Goal: Task Accomplishment & Management: Complete application form

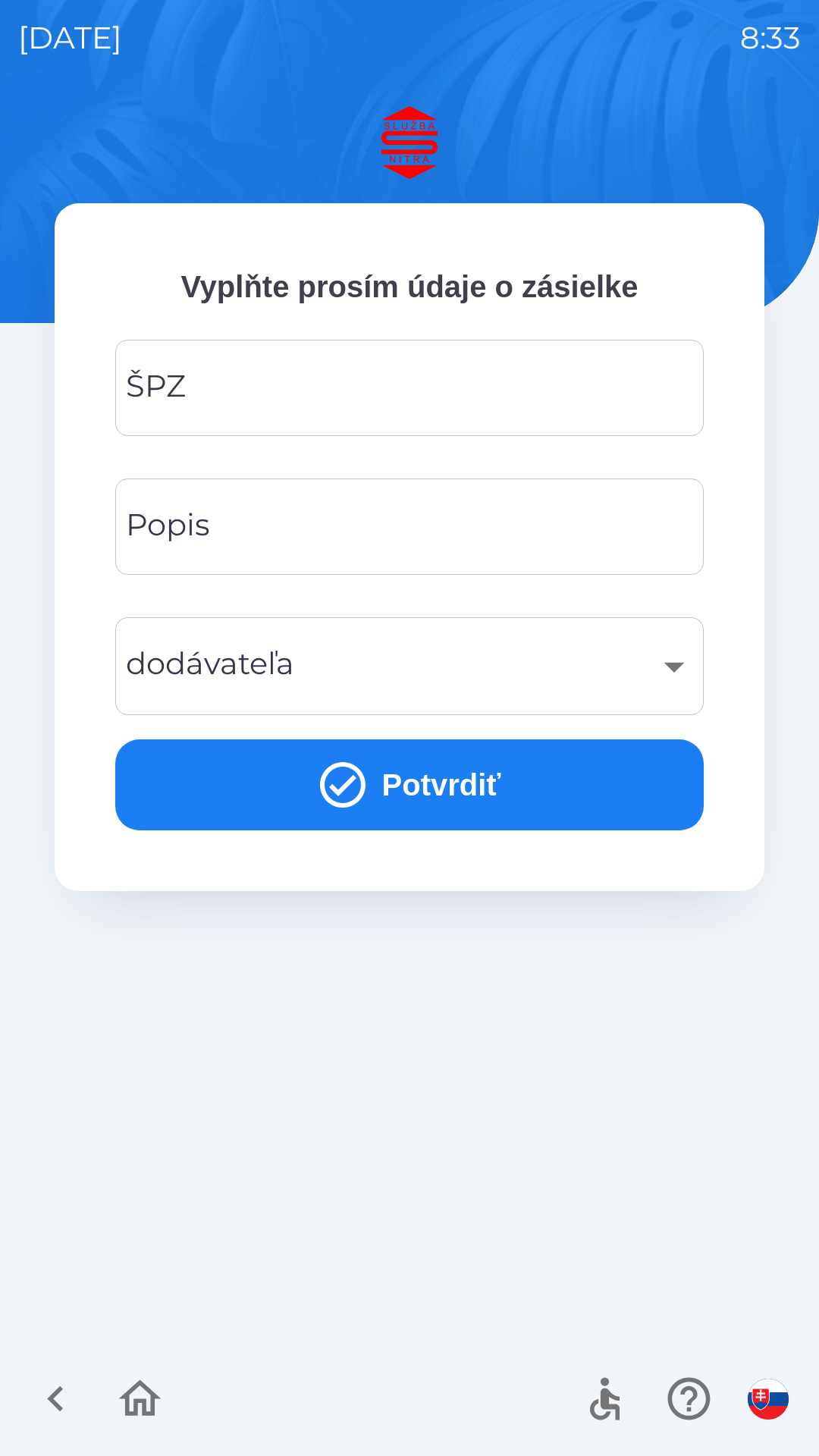
click at [469, 385] on input "ŠPZ" at bounding box center [410, 388] width 552 height 60
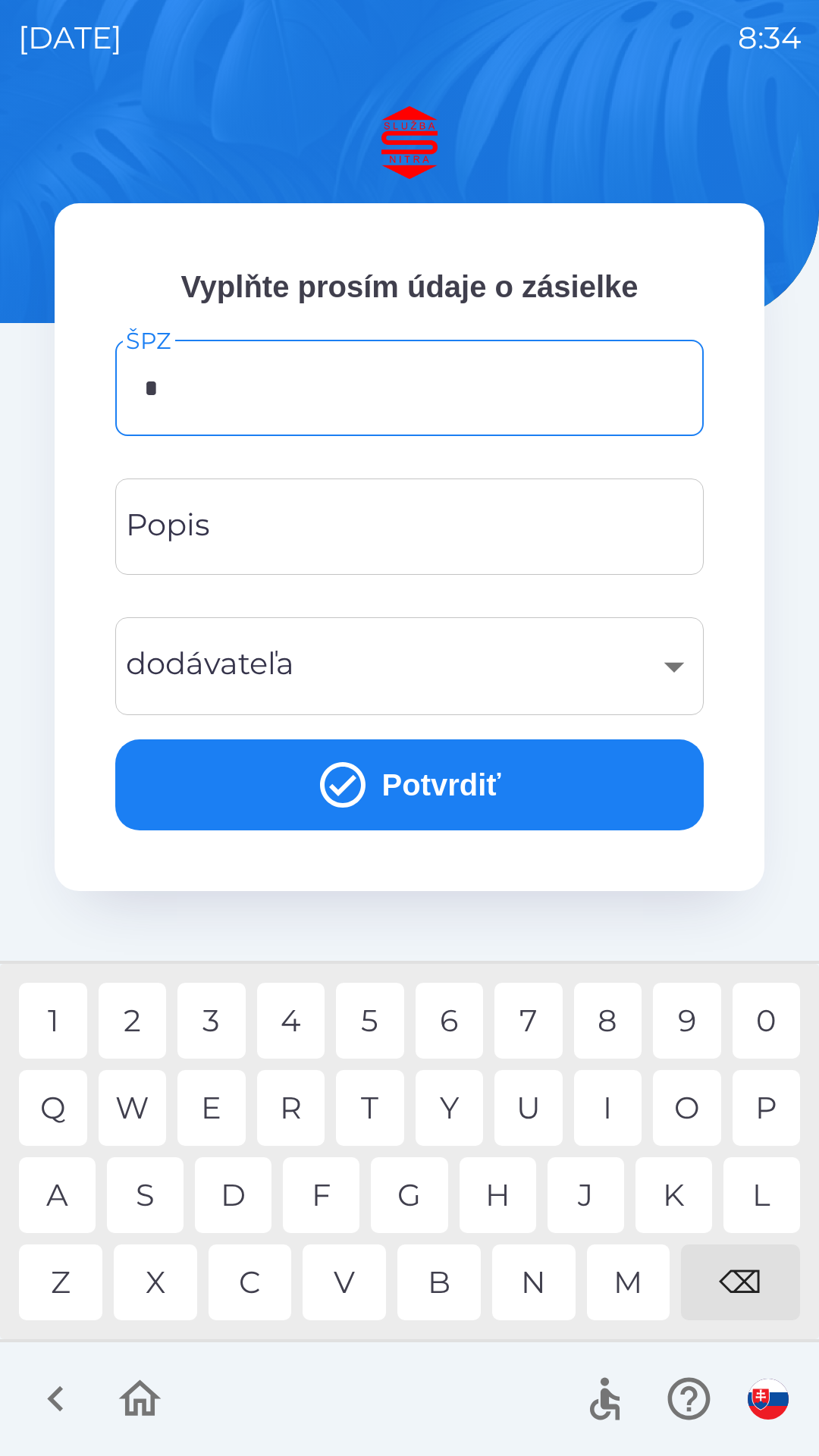
click at [684, 1024] on div "9" at bounding box center [687, 1021] width 68 height 76
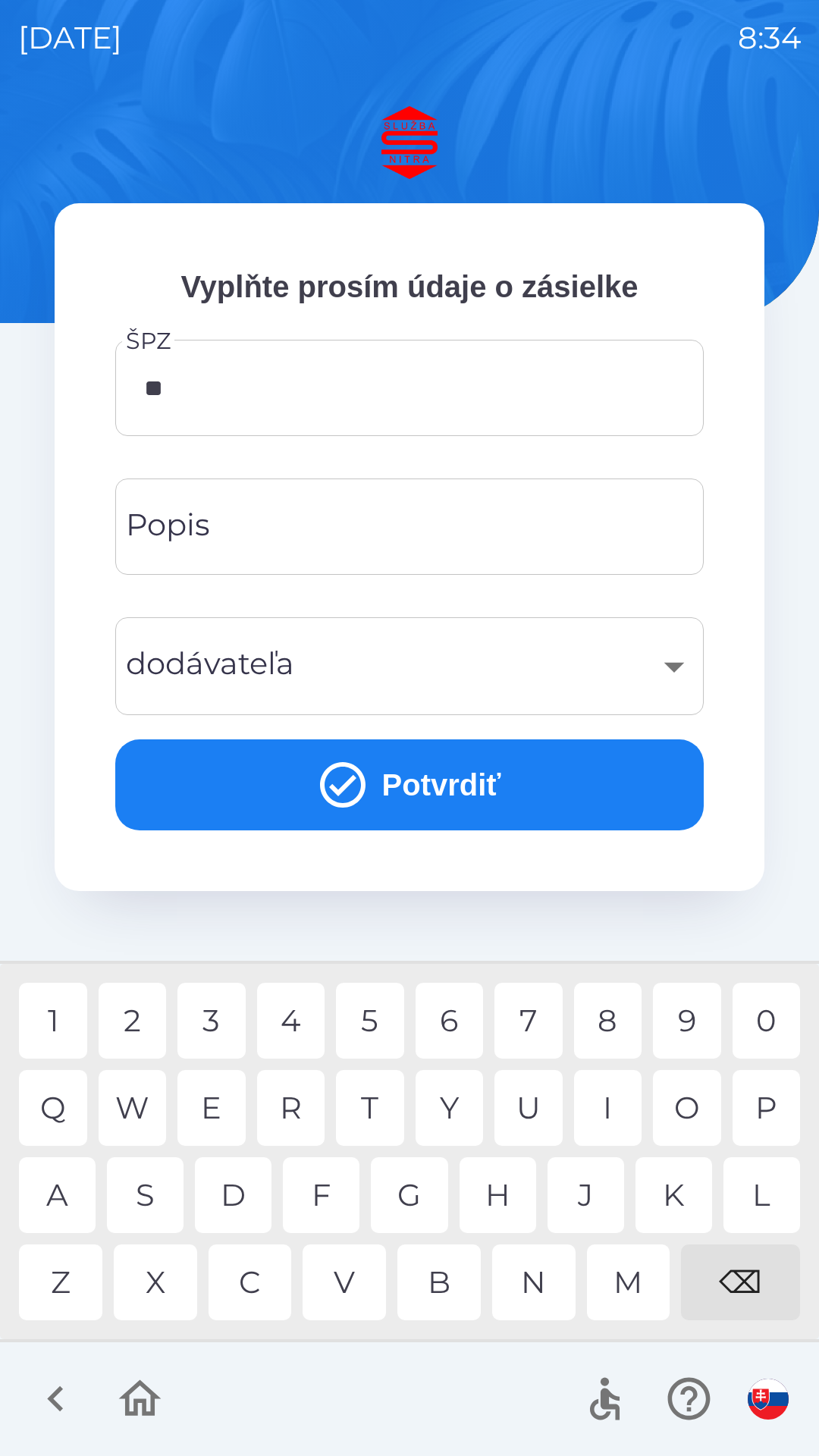
click at [284, 1021] on div "4" at bounding box center [291, 1021] width 68 height 76
click at [685, 1029] on div "9" at bounding box center [687, 1021] width 68 height 76
click at [764, 1017] on div "0" at bounding box center [767, 1021] width 68 height 76
type input "*****"
click at [344, 523] on input "Popis" at bounding box center [410, 526] width 552 height 60
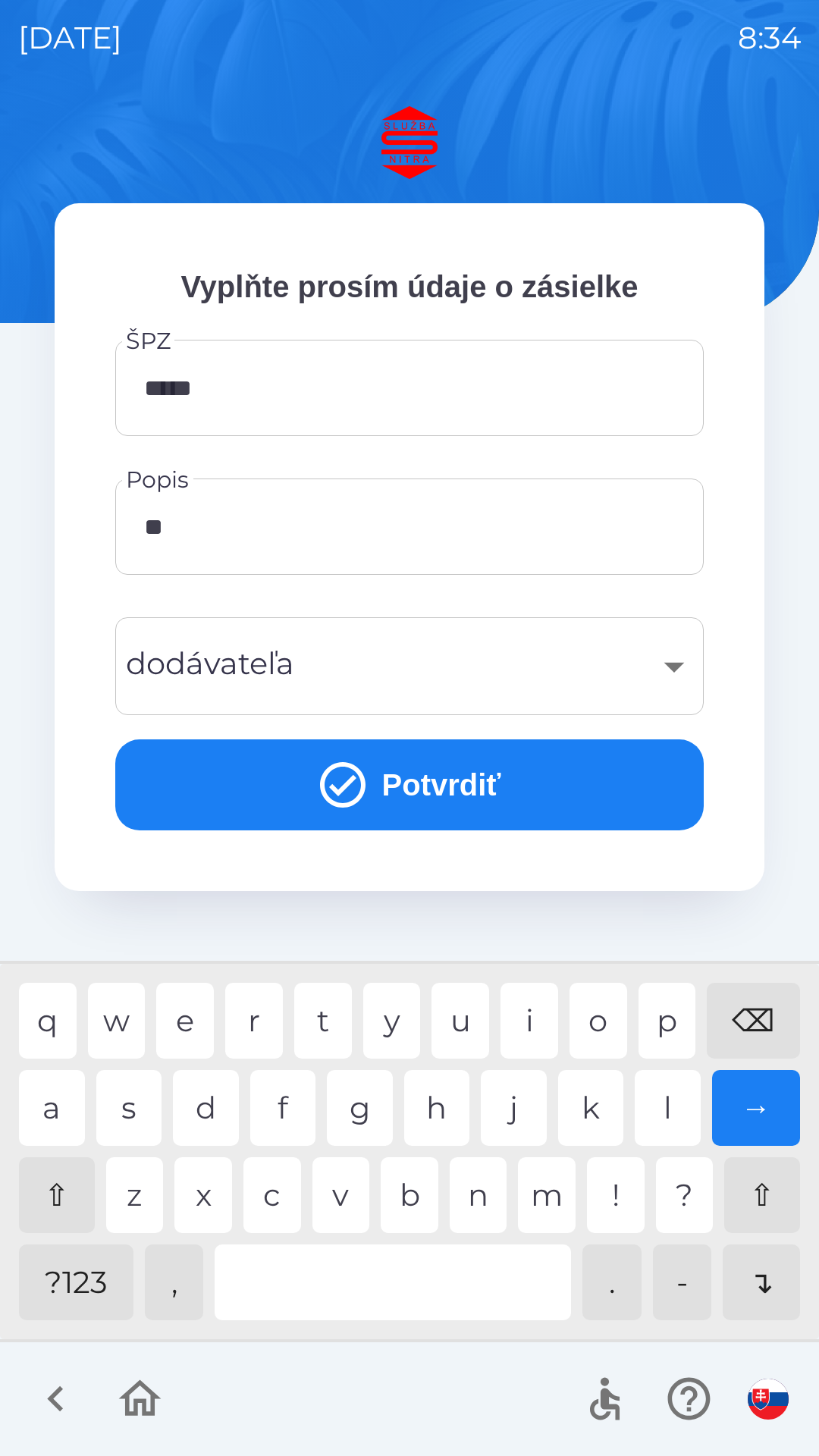
click at [598, 1012] on div "o" at bounding box center [598, 1021] width 58 height 76
type input "*****"
click at [601, 1108] on div "k" at bounding box center [591, 1108] width 66 height 76
click at [510, 681] on div "​" at bounding box center [410, 666] width 552 height 61
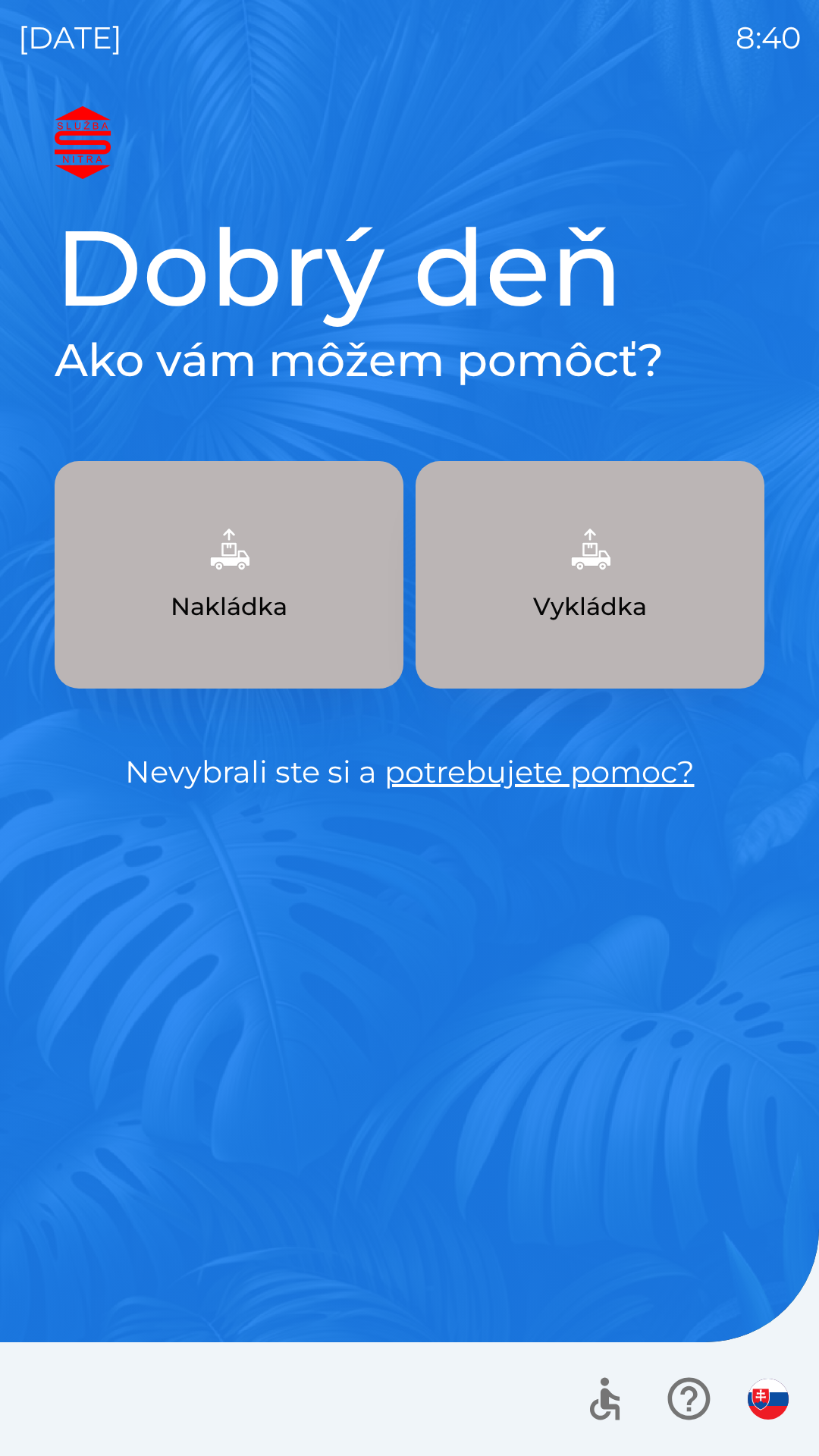
click at [615, 574] on img "button" at bounding box center [591, 549] width 67 height 67
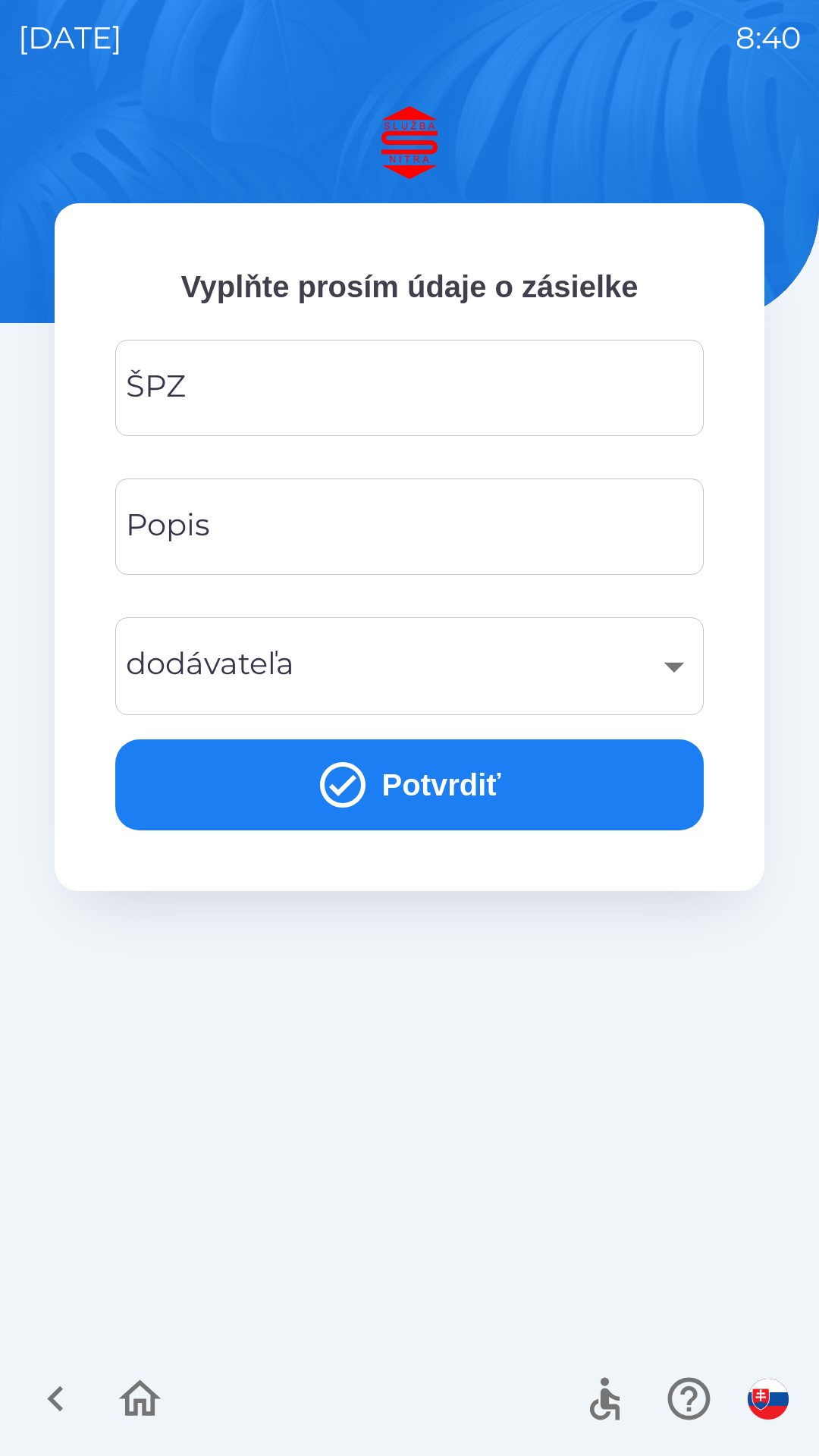
click at [286, 374] on input "ŠPZ" at bounding box center [410, 388] width 552 height 60
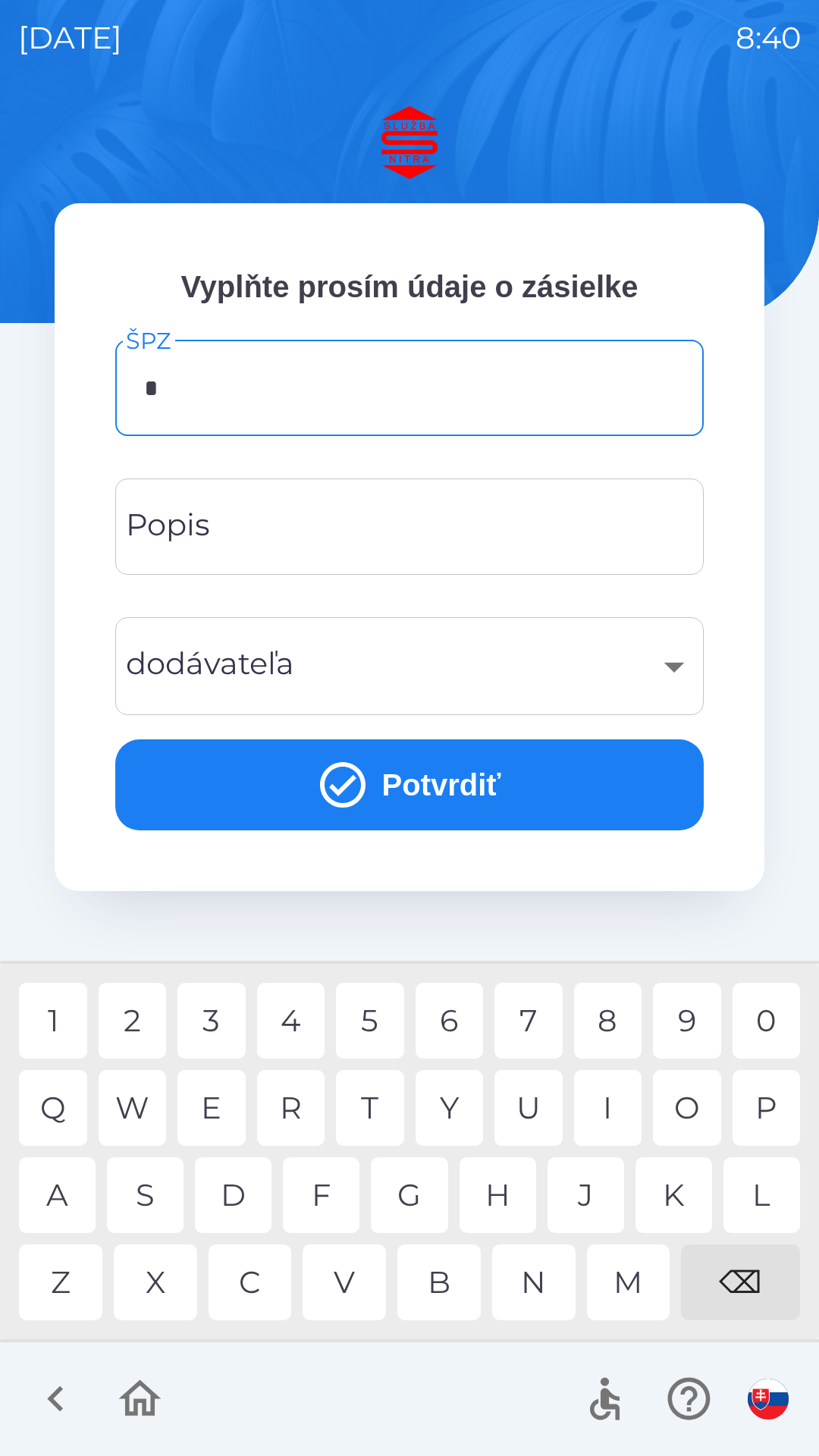
click at [525, 1294] on div "N" at bounding box center [534, 1283] width 83 height 76
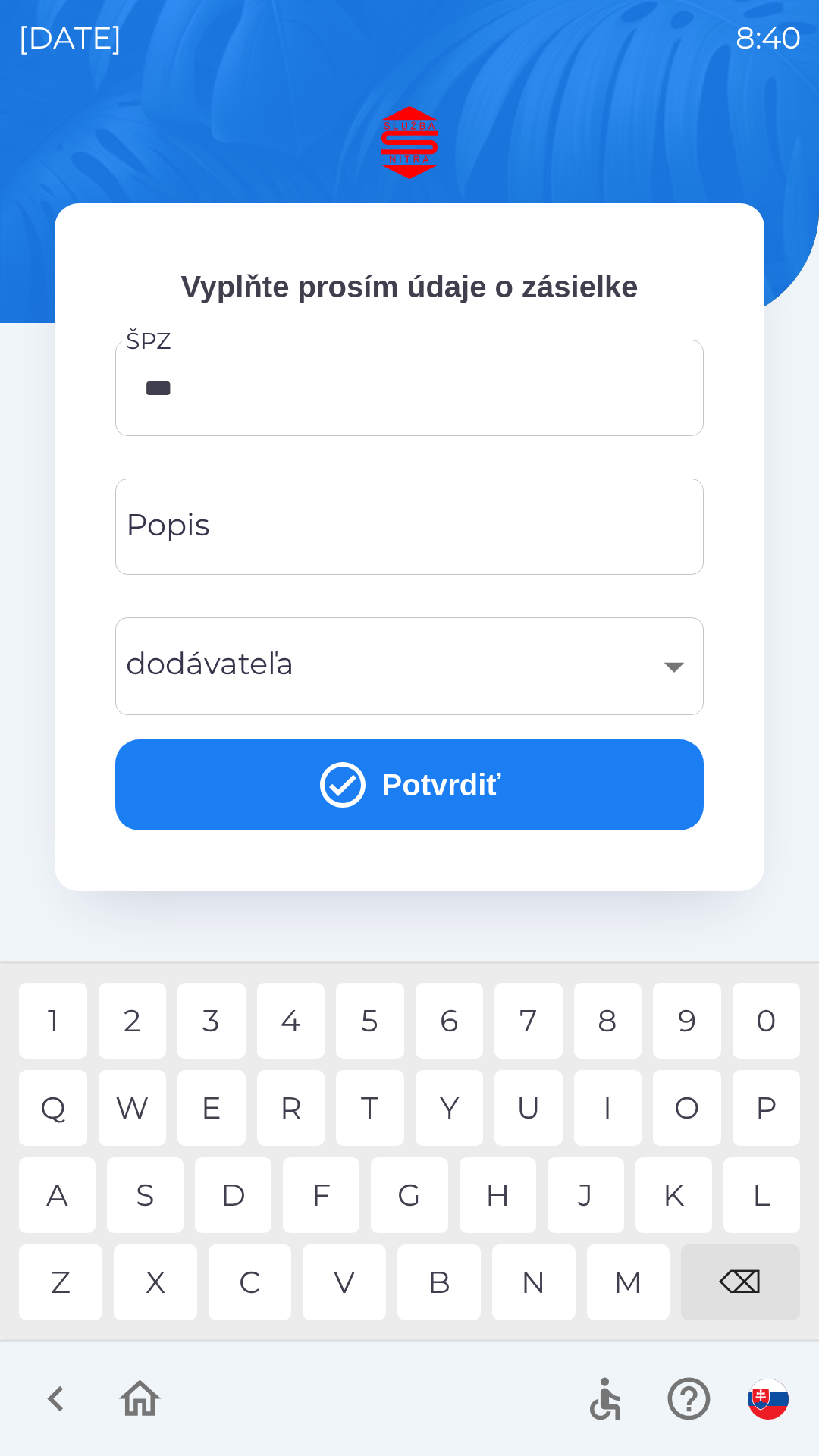
click at [292, 1022] on div "4" at bounding box center [291, 1021] width 68 height 76
click at [768, 1016] on div "0" at bounding box center [767, 1021] width 68 height 76
type input "*******"
click at [215, 1108] on div "E" at bounding box center [211, 1108] width 68 height 76
click at [263, 533] on input "Popis" at bounding box center [410, 526] width 552 height 60
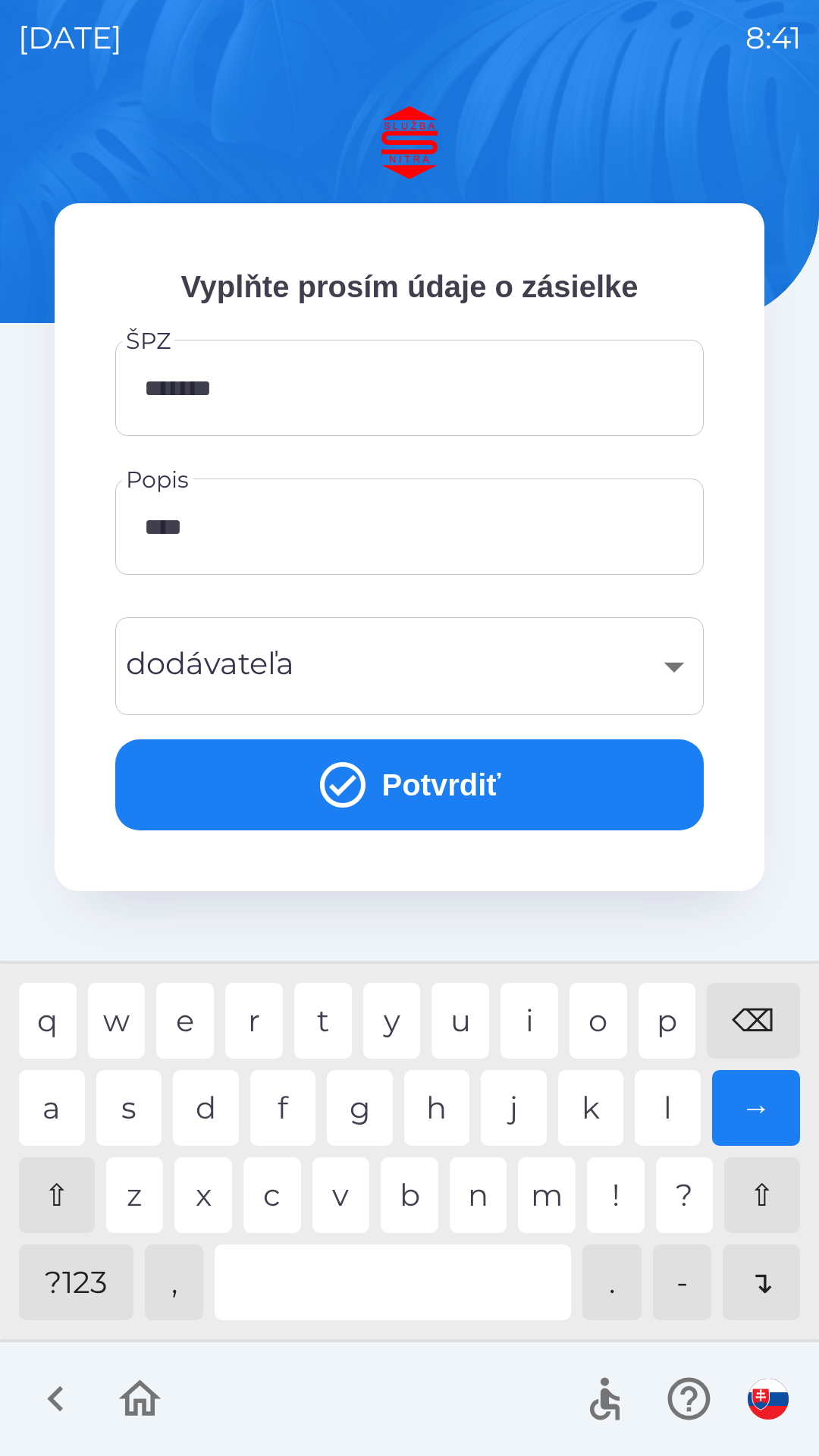
type input "*****"
click at [209, 1188] on div "x" at bounding box center [204, 1196] width 58 height 76
click at [277, 680] on div "​" at bounding box center [410, 666] width 552 height 61
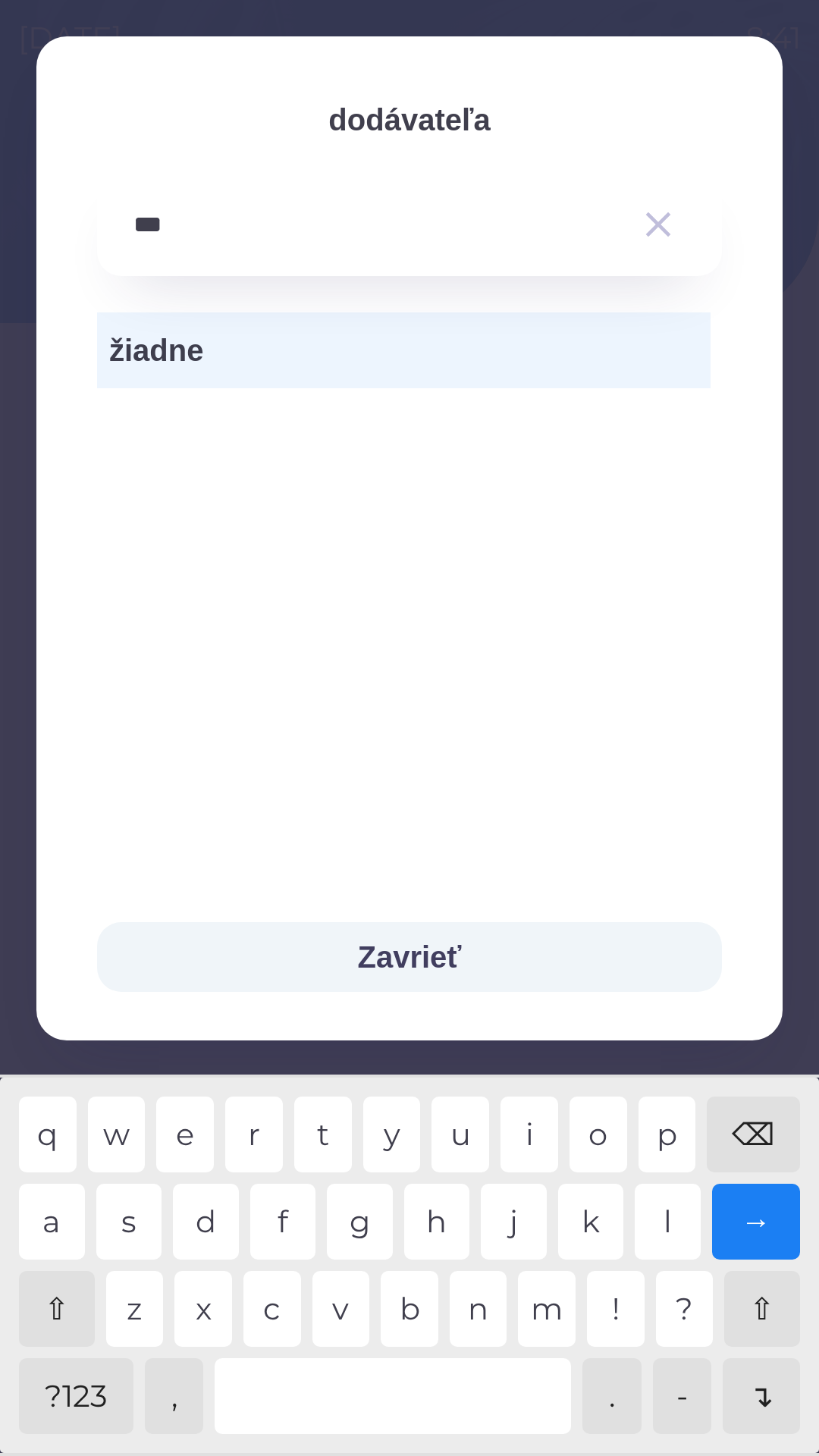
click at [214, 1218] on div "d" at bounding box center [206, 1222] width 66 height 76
type input "*****"
click at [478, 353] on span "žiadne" at bounding box center [404, 350] width 589 height 46
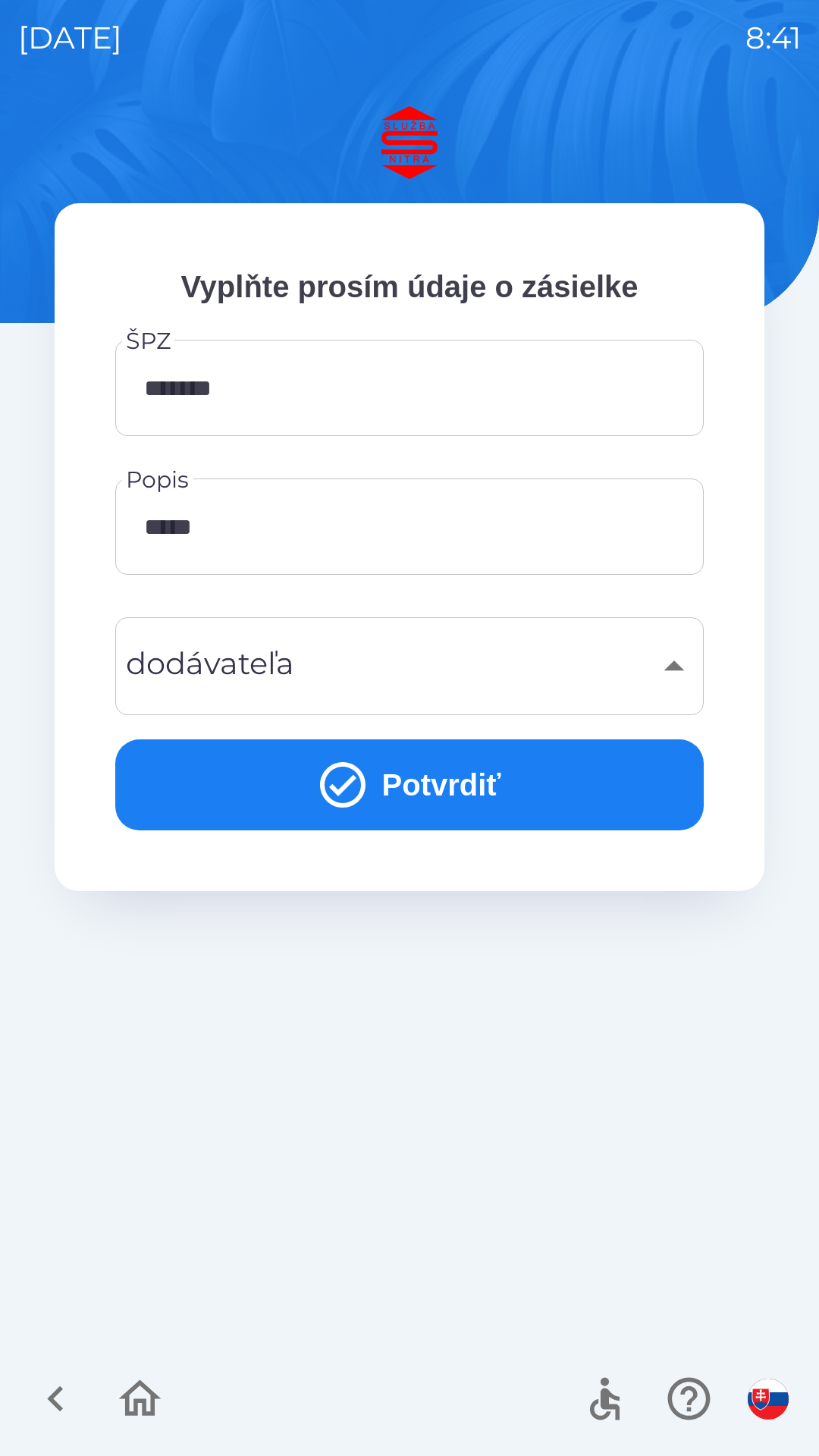
click at [473, 789] on button "Potvrdiť" at bounding box center [410, 785] width 589 height 91
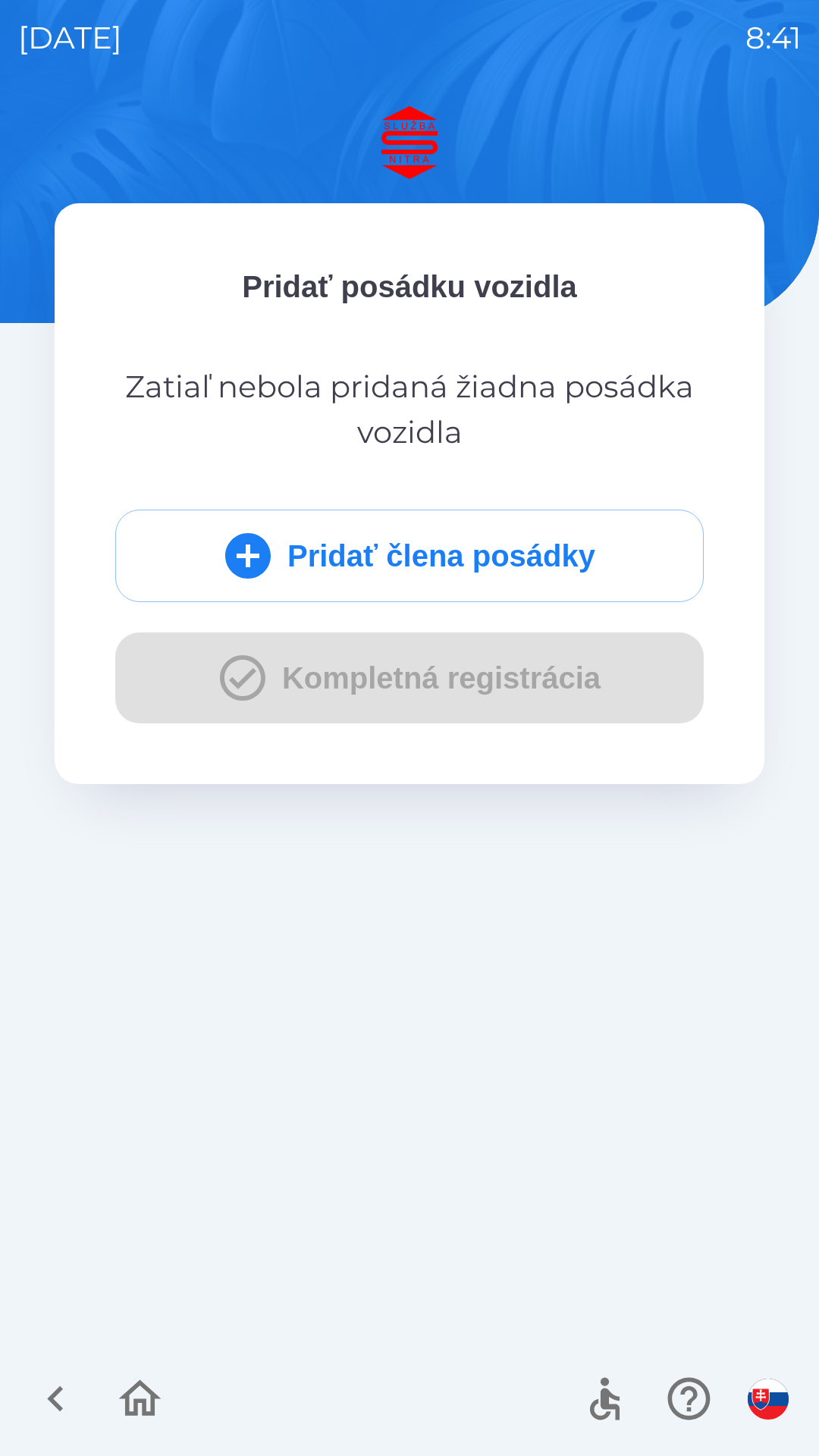
click at [483, 682] on div "Pridať člena posádky Kompletná registrácia" at bounding box center [410, 616] width 589 height 214
click at [423, 696] on div "Pridať člena posádky Kompletná registrácia" at bounding box center [410, 616] width 589 height 214
click at [424, 677] on div "Pridať člena posádky Kompletná registrácia" at bounding box center [410, 616] width 589 height 214
click at [419, 685] on div "Pridať člena posádky Kompletná registrácia" at bounding box center [410, 616] width 589 height 214
click at [428, 688] on div "Pridať člena posádky Kompletná registrácia" at bounding box center [410, 616] width 589 height 214
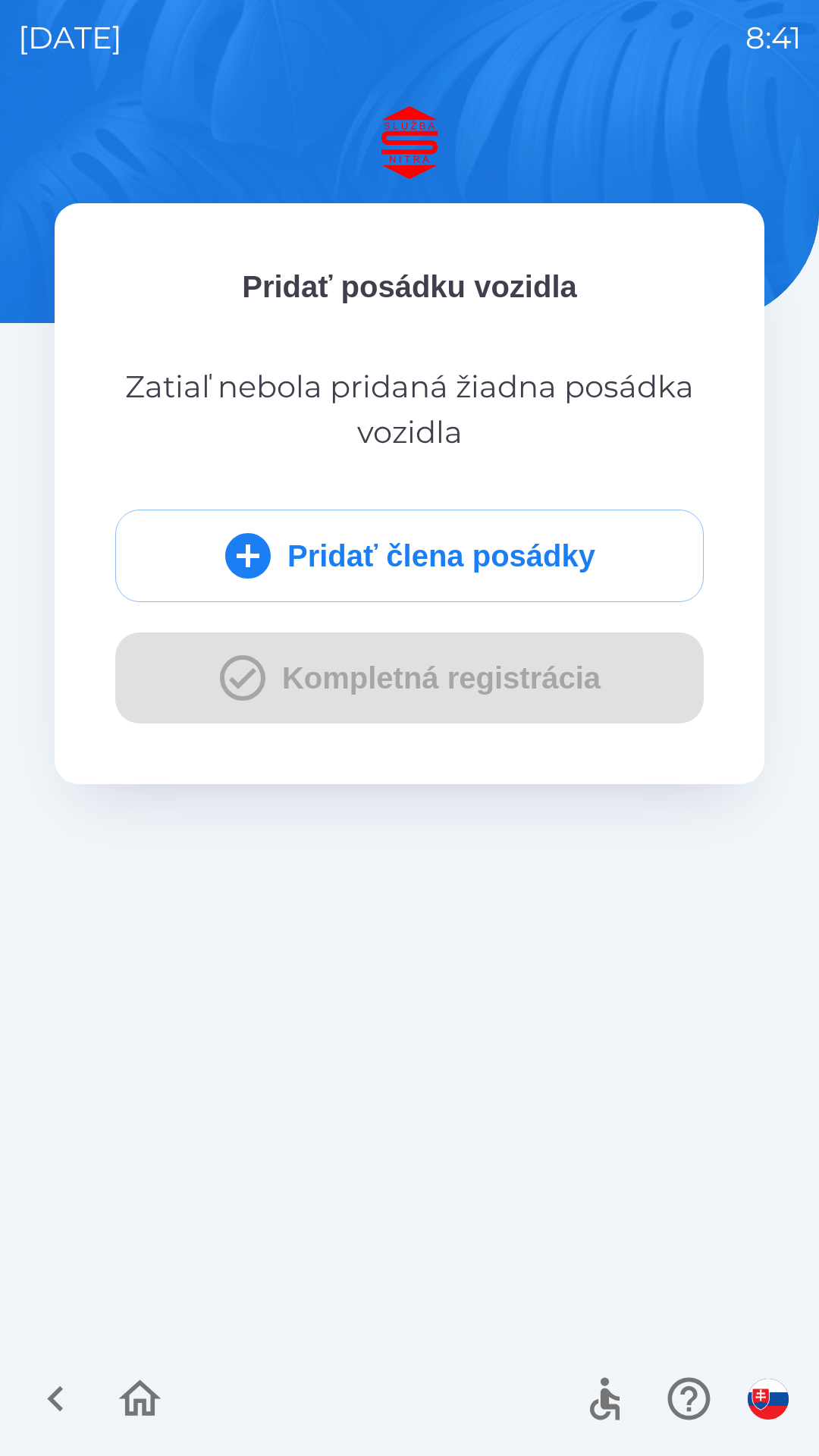
click at [437, 684] on div "Pridať člena posádky Kompletná registrácia" at bounding box center [410, 616] width 589 height 214
click at [440, 688] on div "Pridať člena posádky Kompletná registrácia" at bounding box center [410, 616] width 589 height 214
click at [60, 1381] on icon "button" at bounding box center [55, 1399] width 51 height 51
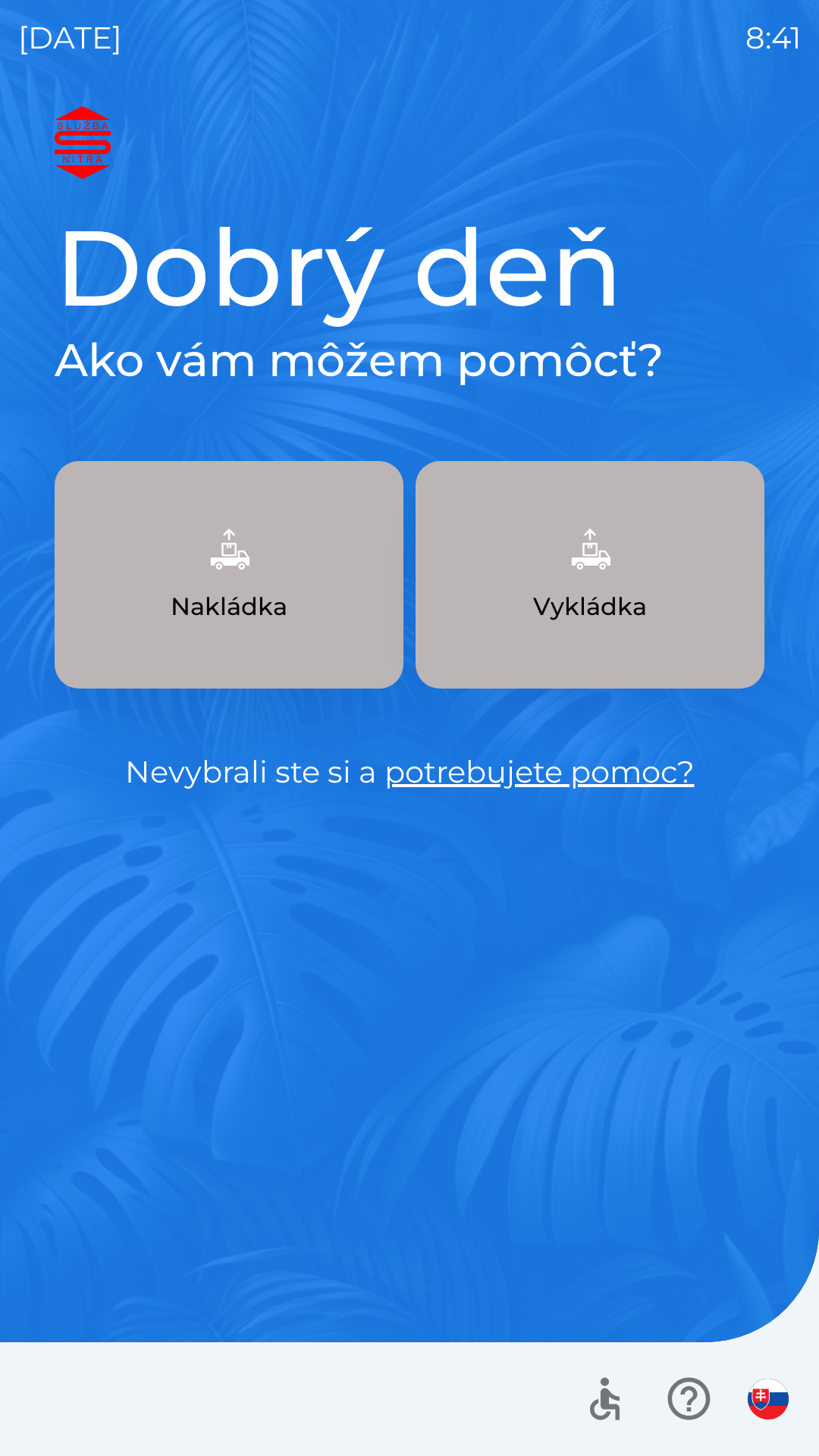
click at [595, 592] on p "Vykládka" at bounding box center [590, 607] width 113 height 37
click at [248, 583] on button "Nakládka" at bounding box center [228, 575] width 349 height 228
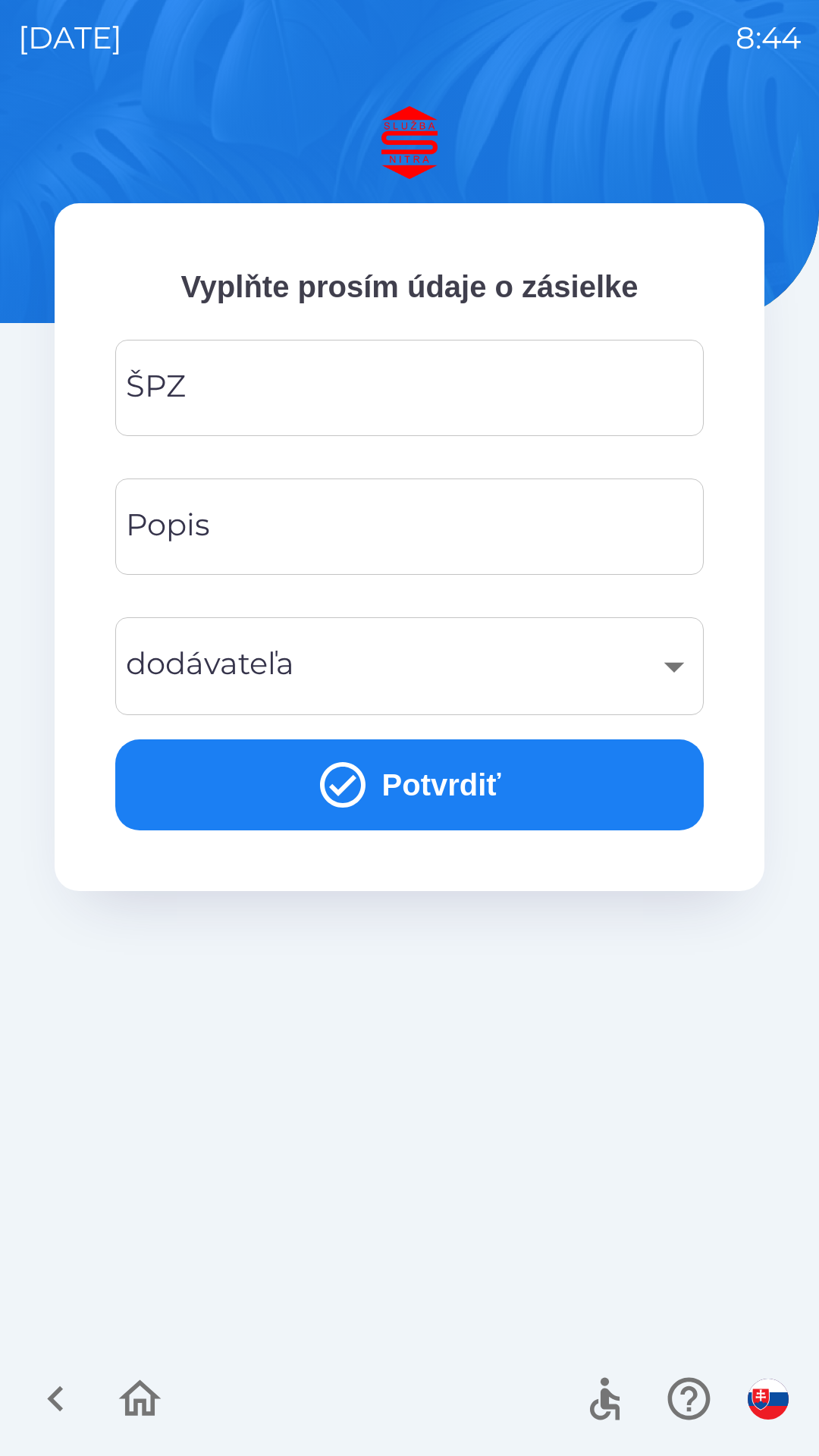
click at [269, 372] on input "ŠPZ" at bounding box center [410, 388] width 552 height 60
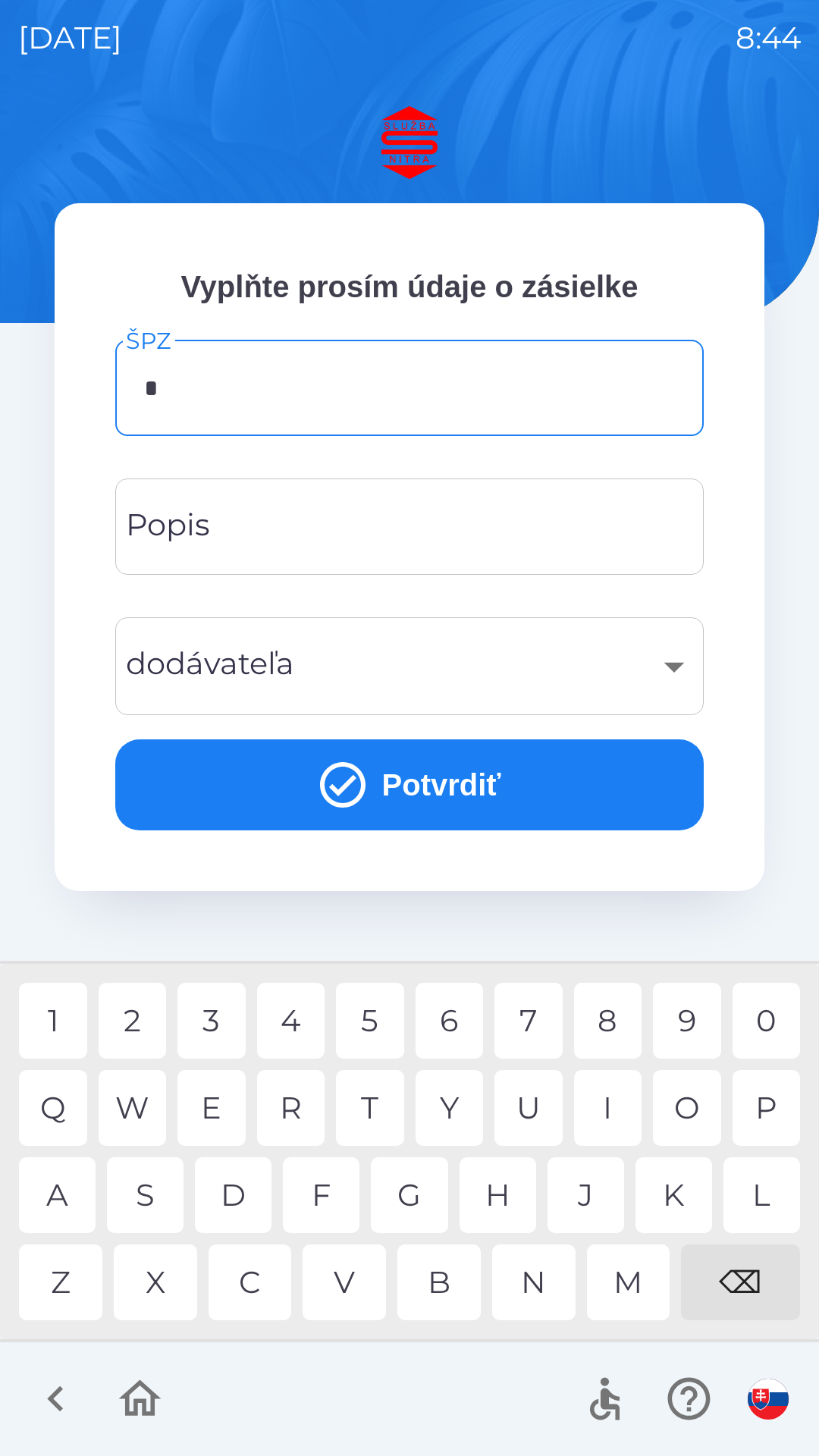
click at [249, 1194] on div "D" at bounding box center [233, 1196] width 77 height 76
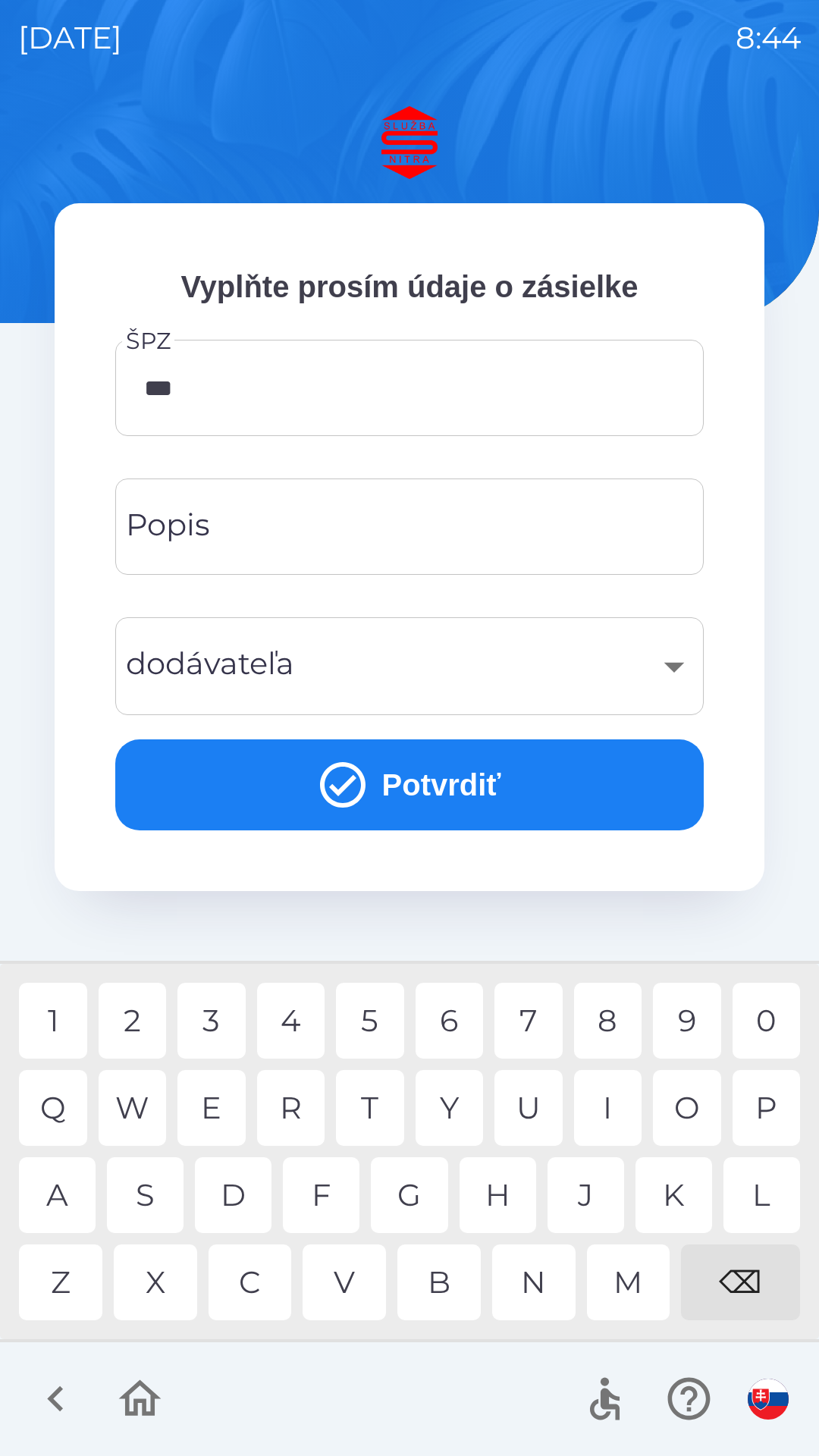
click at [448, 1026] on div "6" at bounding box center [450, 1021] width 68 height 76
click at [462, 1024] on div "6" at bounding box center [450, 1021] width 68 height 76
click at [423, 1201] on div "G" at bounding box center [409, 1196] width 77 height 76
type input "*******"
click at [479, 777] on button "Potvrdiť" at bounding box center [410, 785] width 589 height 91
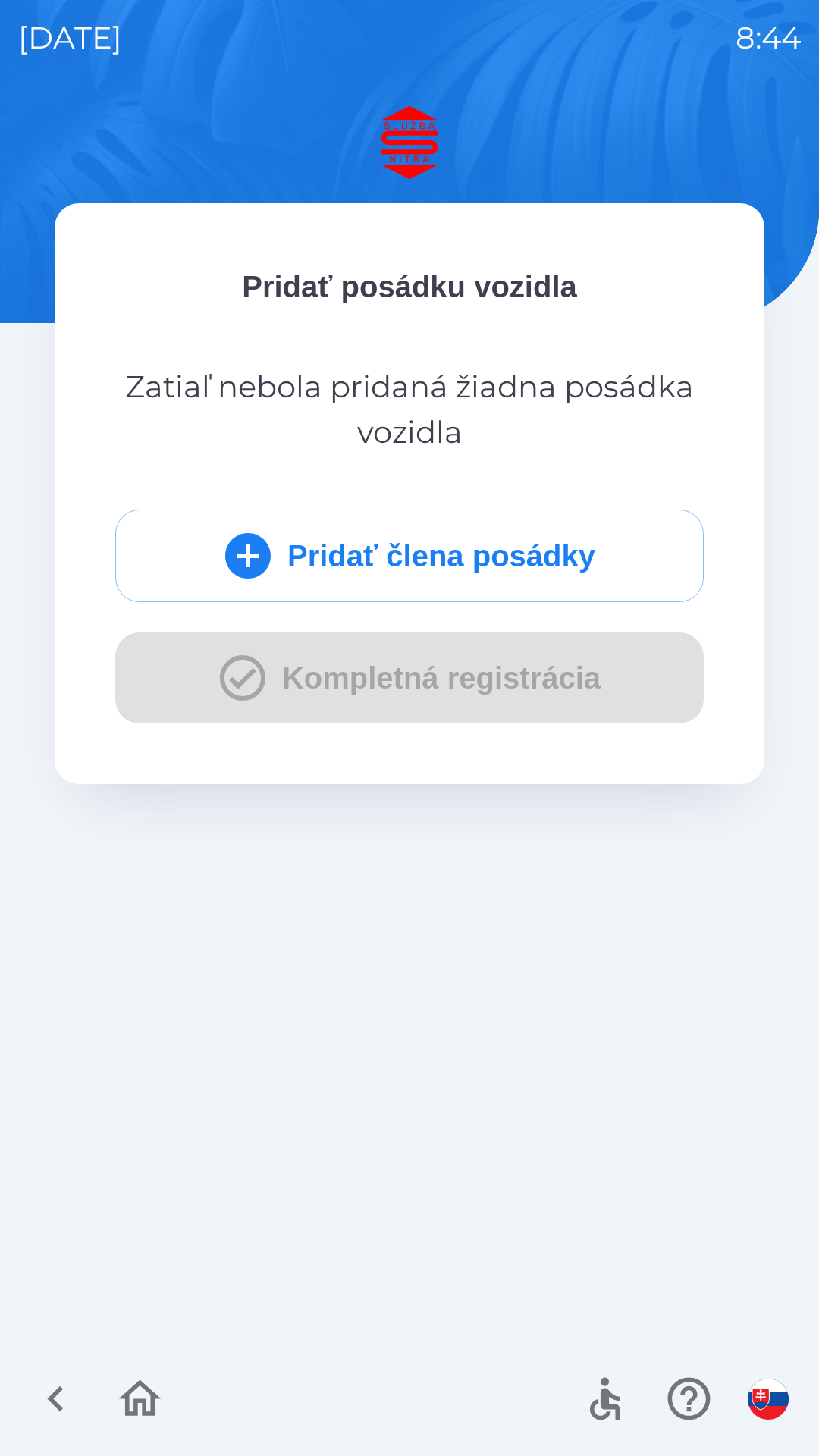
click at [438, 538] on button "Pridať člena posádky" at bounding box center [410, 556] width 589 height 92
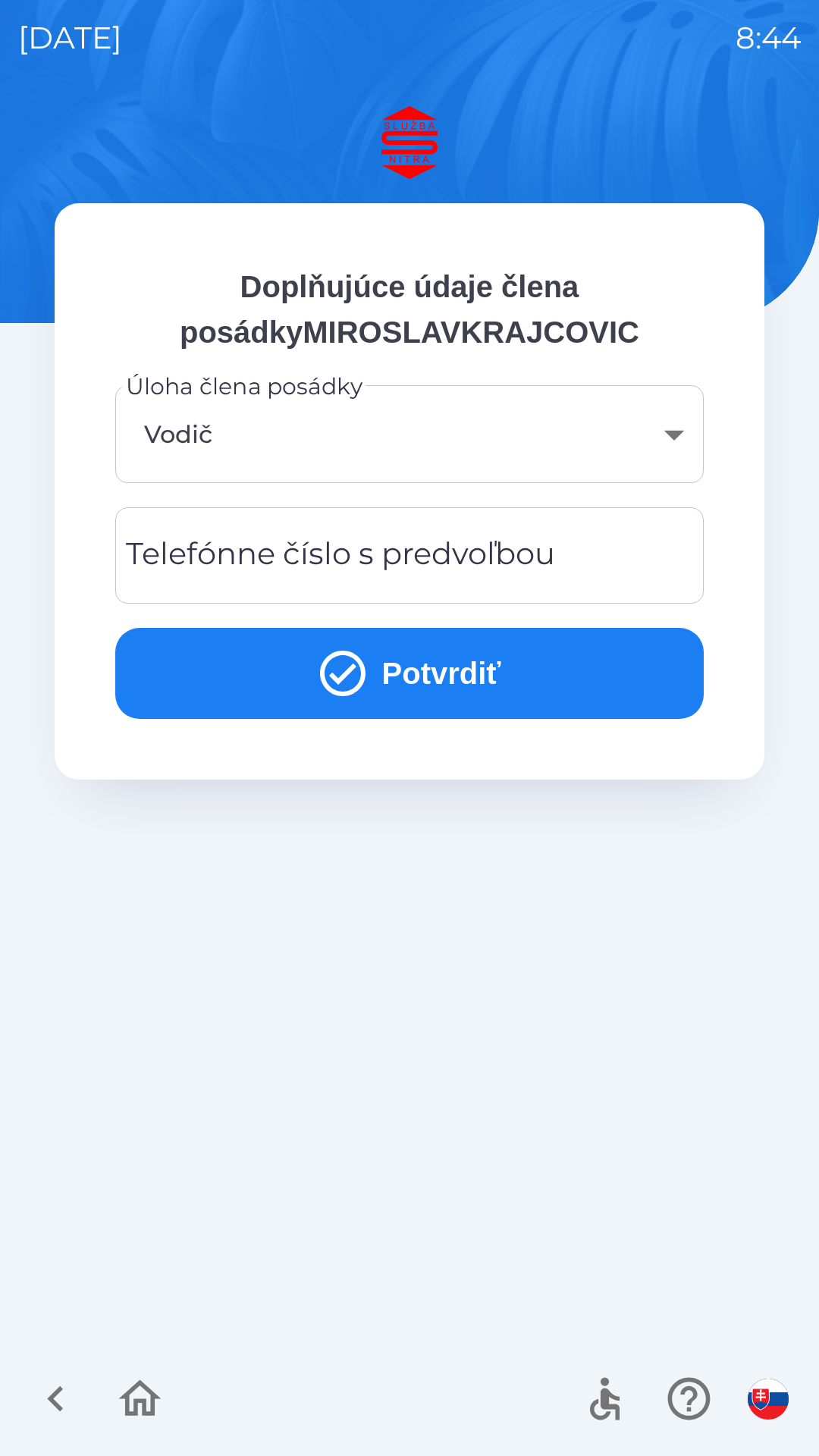
click at [449, 674] on button "Potvrdiť" at bounding box center [410, 673] width 589 height 91
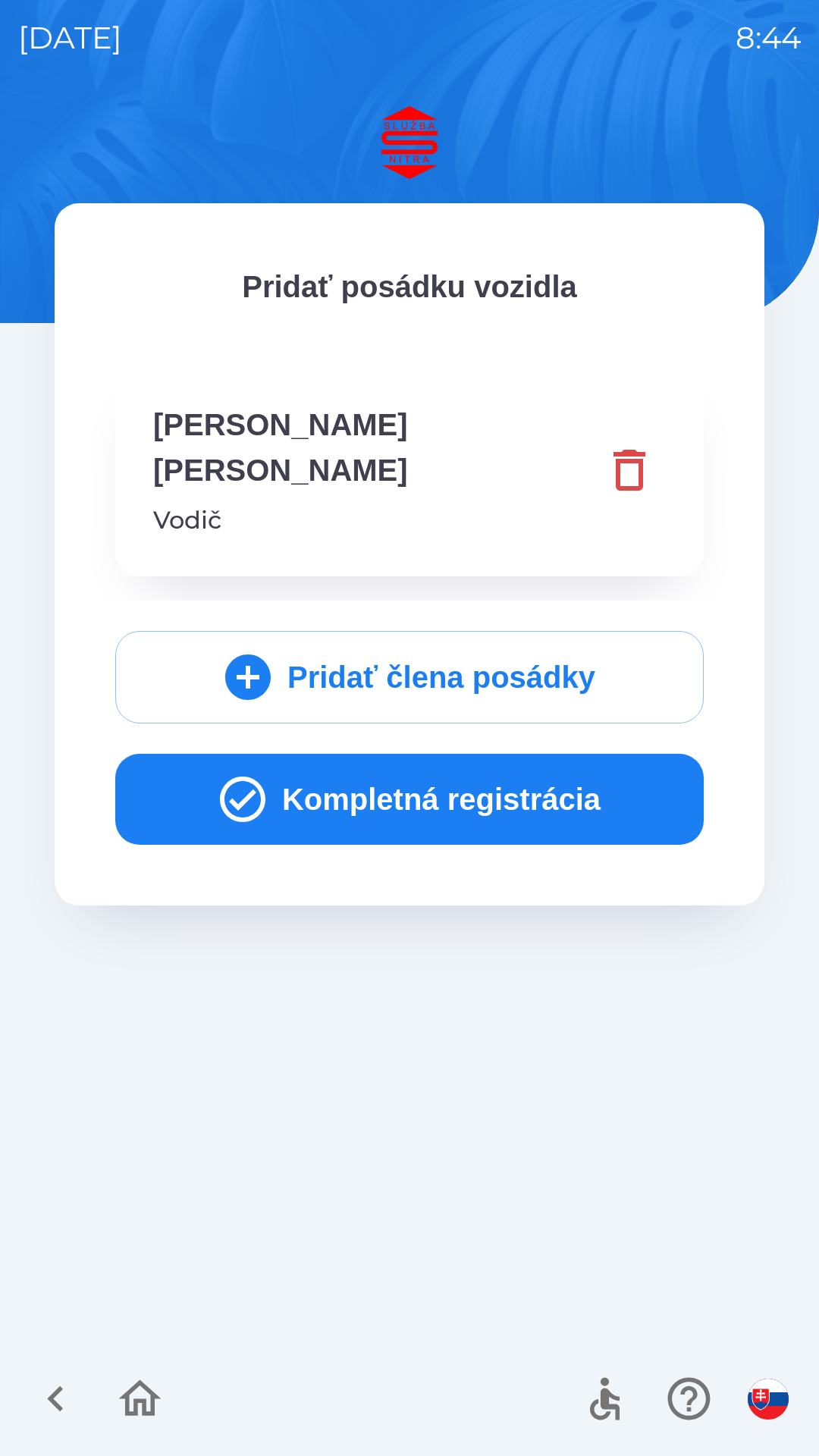
click at [420, 754] on button "Kompletná registrácia" at bounding box center [410, 799] width 589 height 91
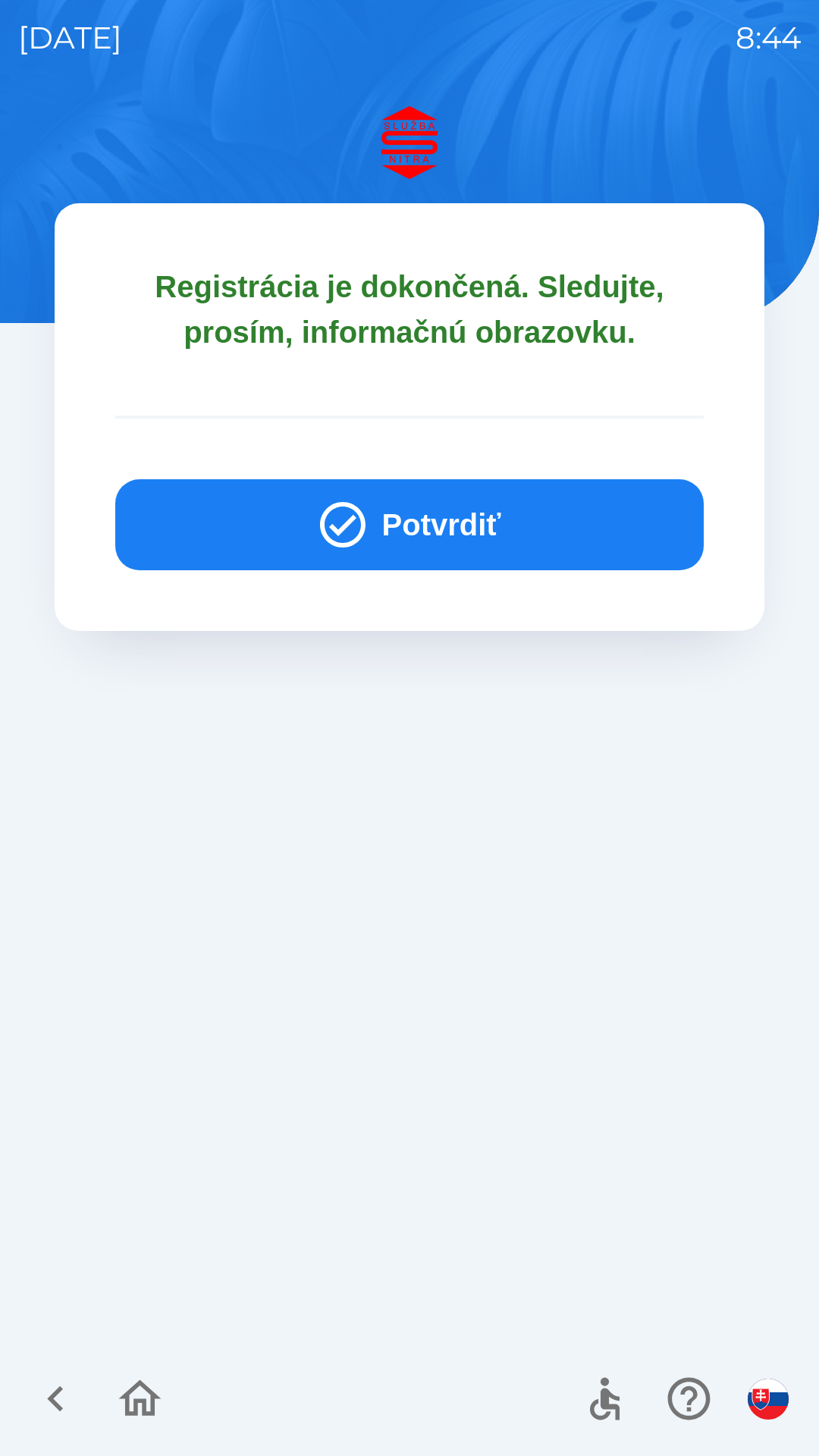
click at [486, 519] on button "Potvrdiť" at bounding box center [410, 524] width 589 height 91
